Goal: Complete application form

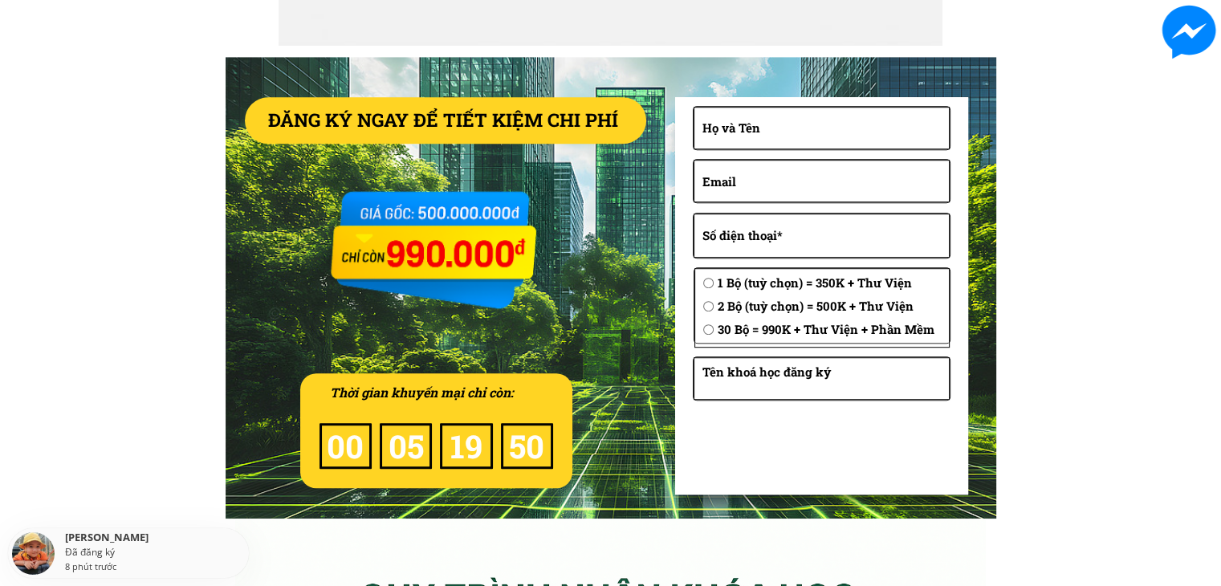
scroll to position [7143, 0]
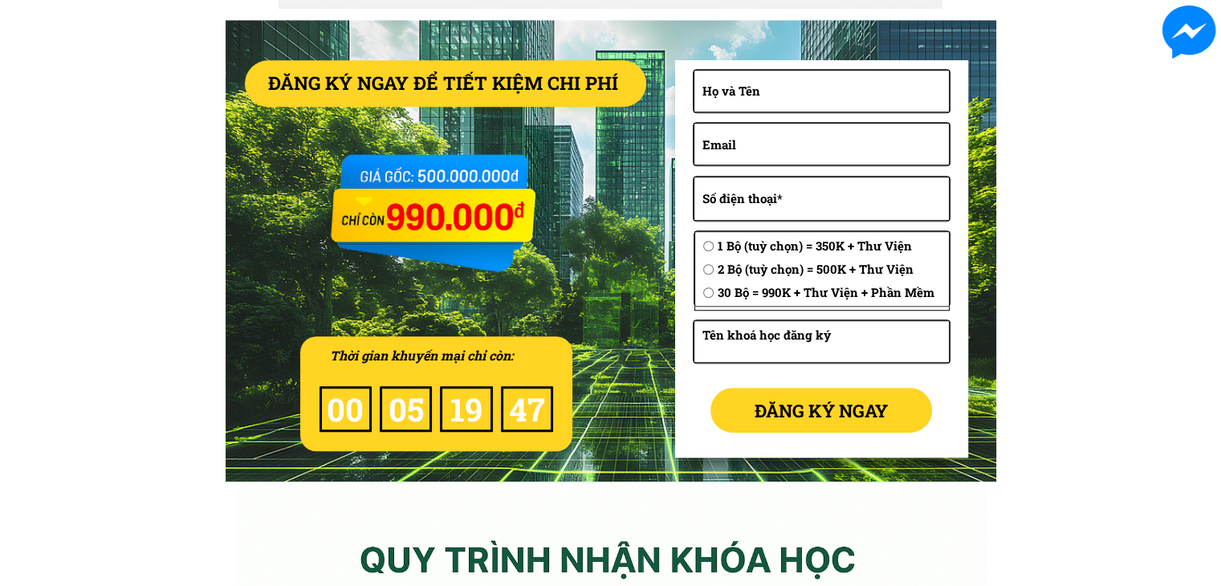
click at [780, 148] on input "email" at bounding box center [821, 144] width 246 height 40
click at [762, 184] on input "tel" at bounding box center [821, 198] width 246 height 43
type input "0963749719"
click at [751, 86] on input "text" at bounding box center [821, 91] width 246 height 40
type input "test"
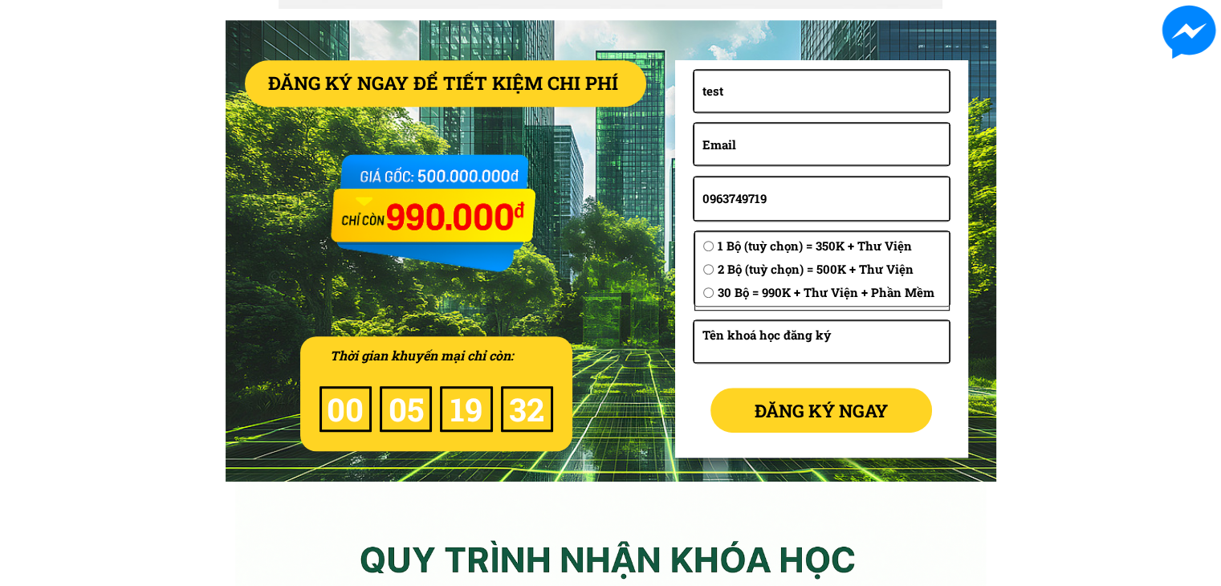
click at [780, 293] on span "30 Bộ = 990K + Thư Viện + Phần Mềm" at bounding box center [825, 292] width 217 height 19
radio input "true"
click at [815, 421] on p "ĐĂNG KÝ NGAY" at bounding box center [821, 410] width 222 height 45
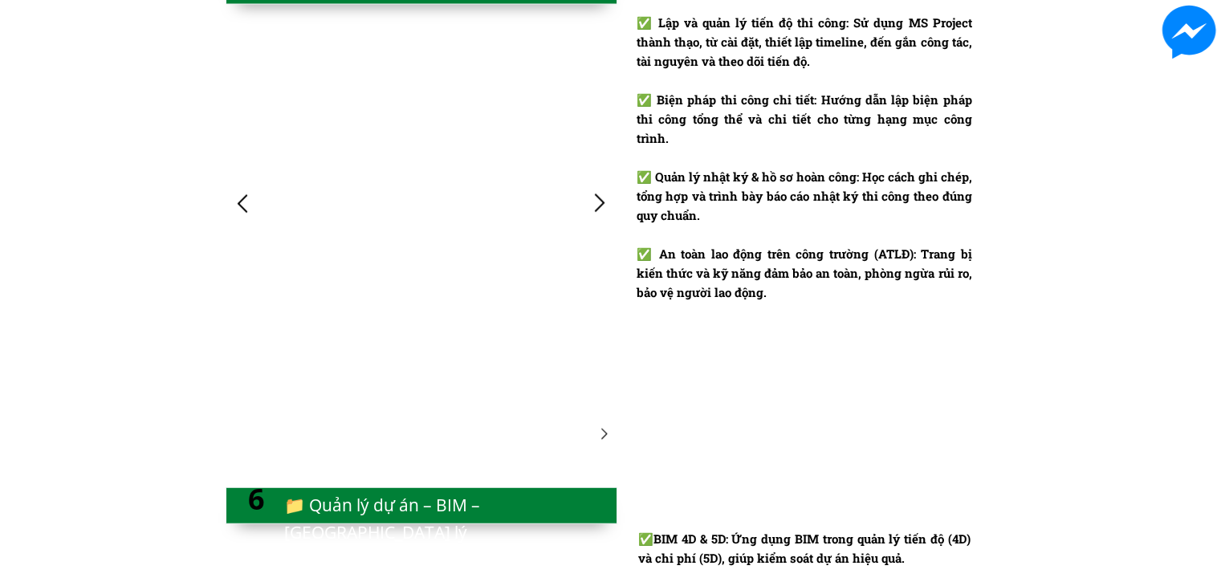
scroll to position [4013, 0]
